Goal: Find specific page/section: Find specific page/section

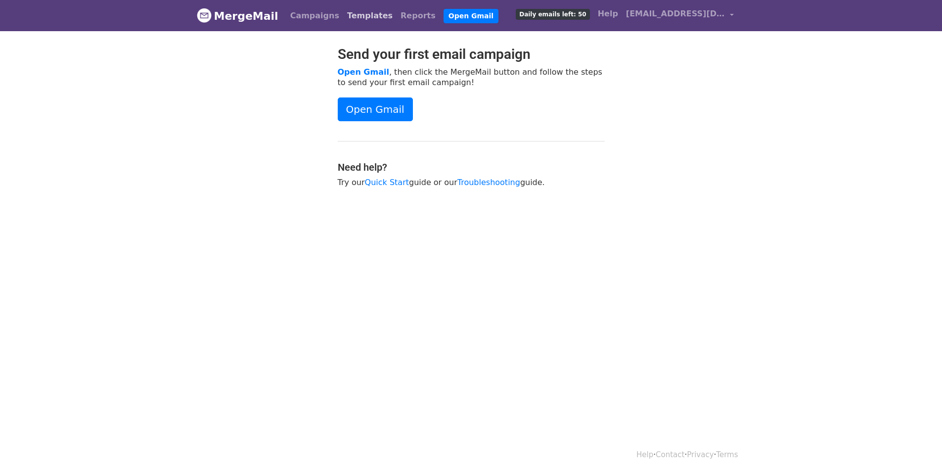
click at [353, 22] on link "Templates" at bounding box center [369, 16] width 53 height 20
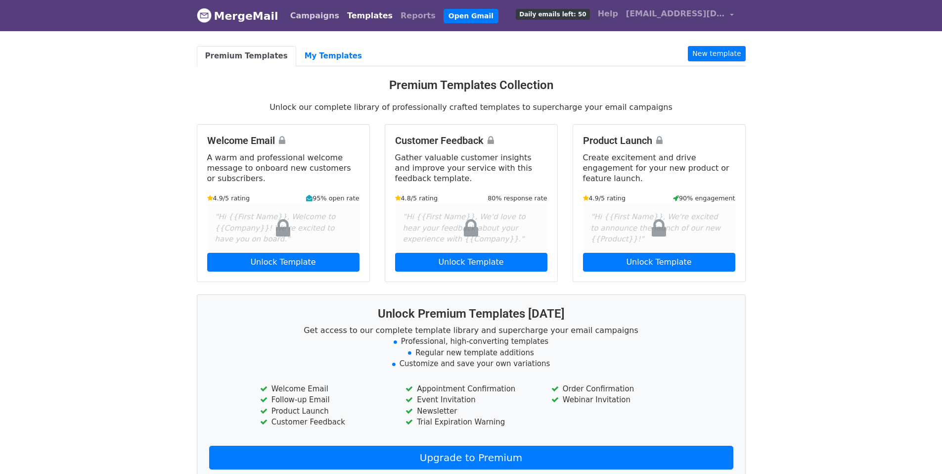
click at [297, 14] on link "Campaigns" at bounding box center [314, 16] width 57 height 20
